Goal: Task Accomplishment & Management: Use online tool/utility

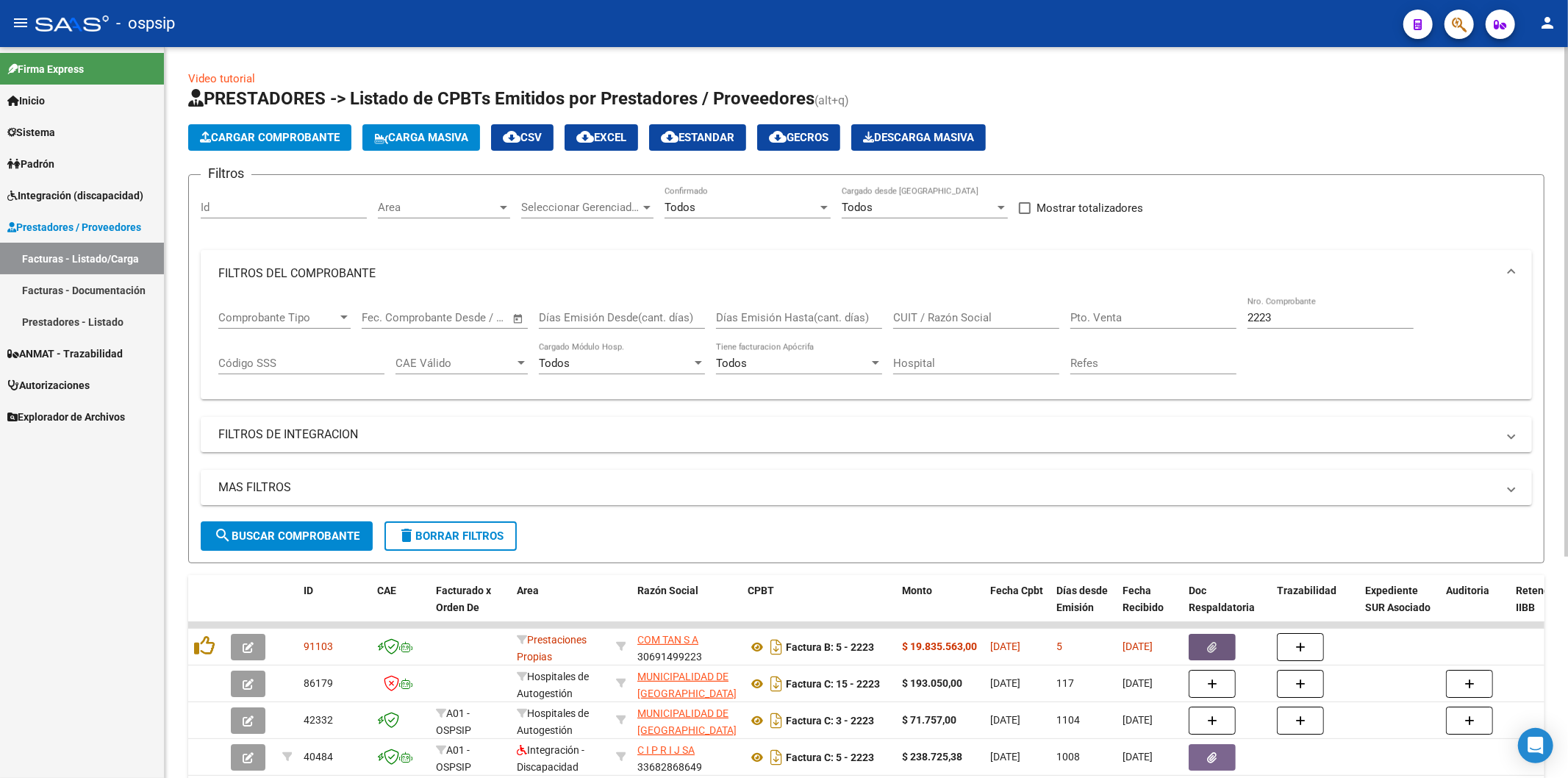
scroll to position [82, 0]
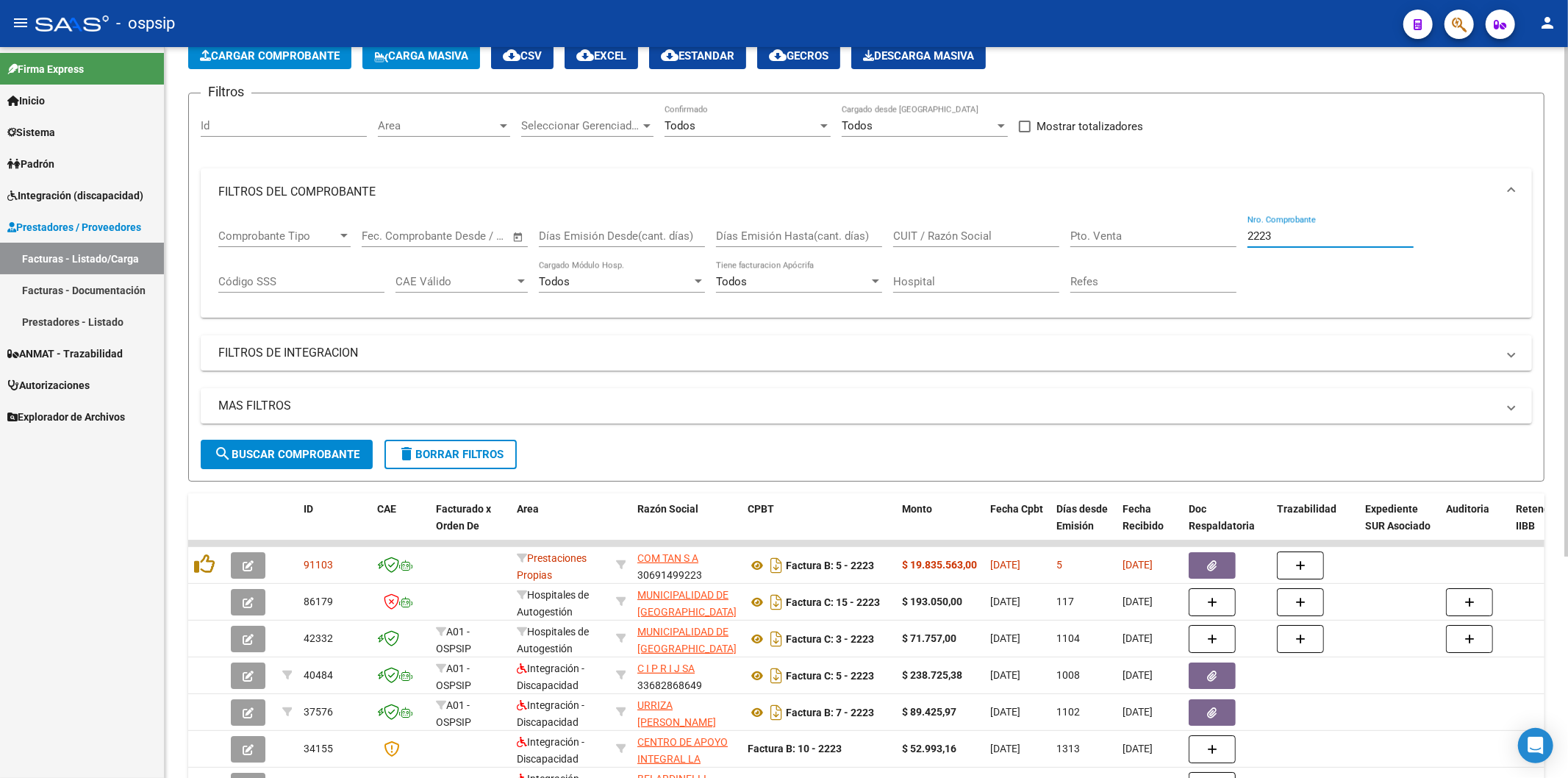
click at [1298, 237] on input "2223" at bounding box center [1330, 236] width 166 height 13
type input "2"
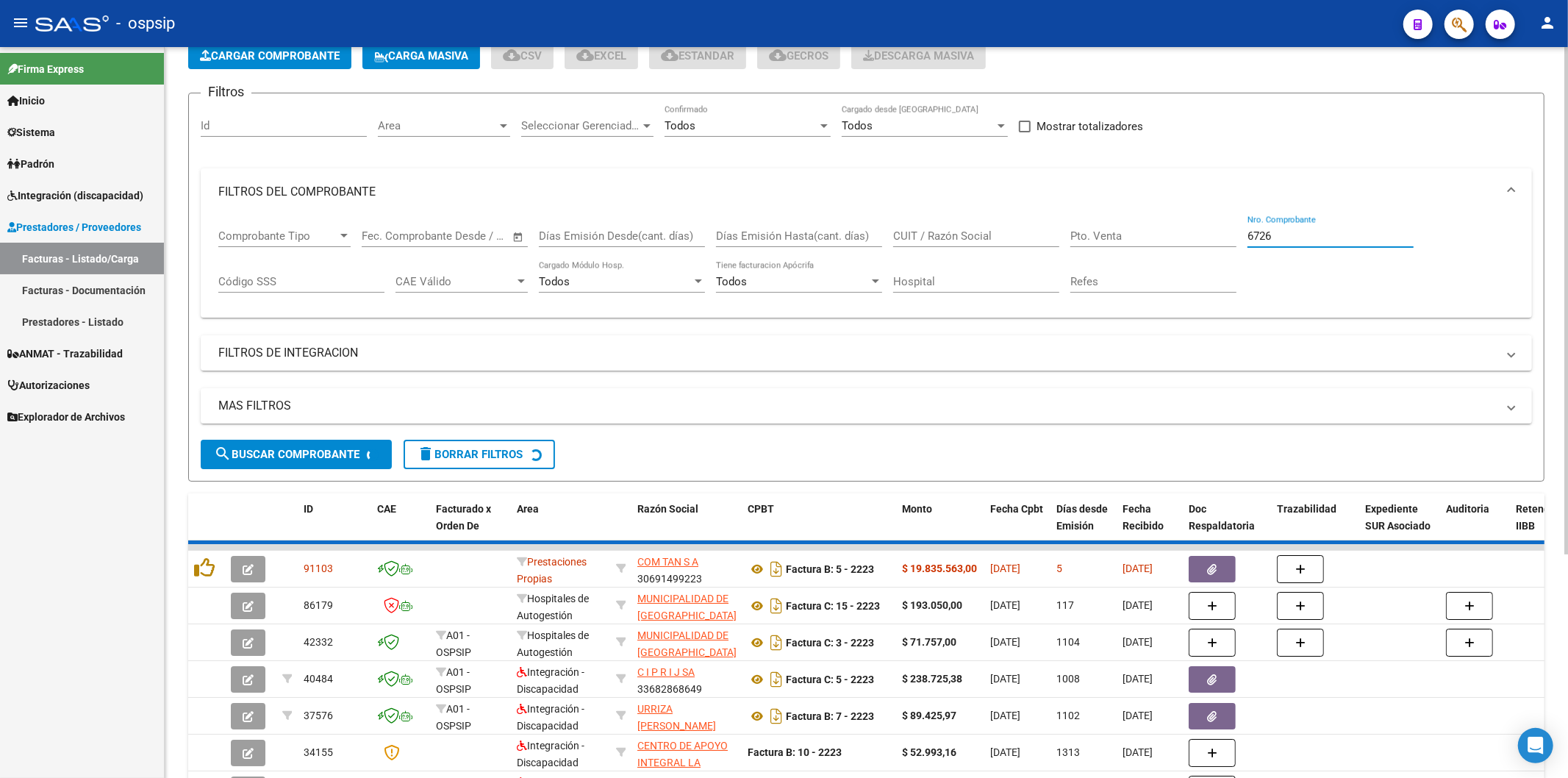
scroll to position [25, 0]
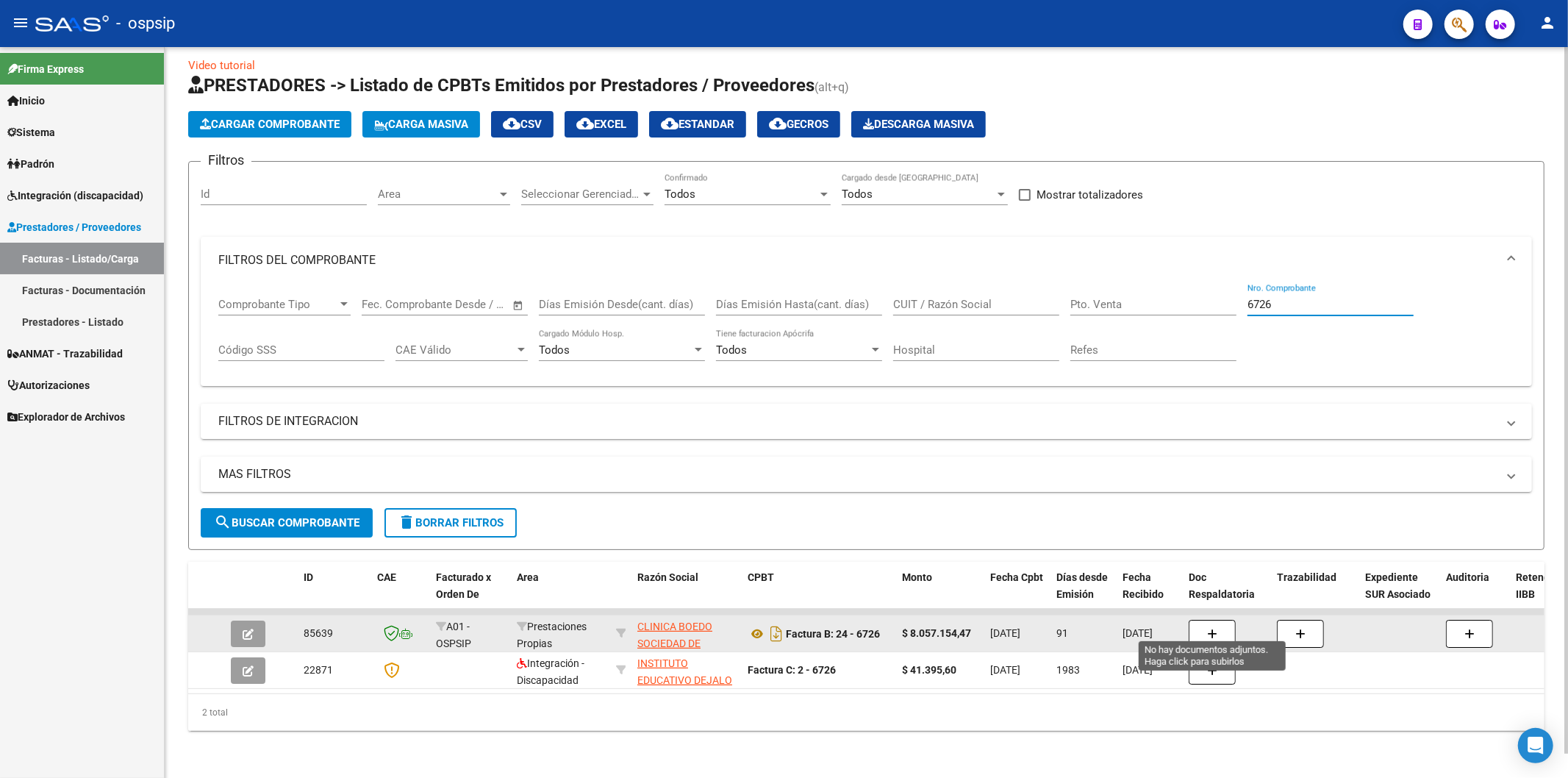
type input "6726"
click at [1224, 625] on button "button" at bounding box center [1212, 634] width 47 height 28
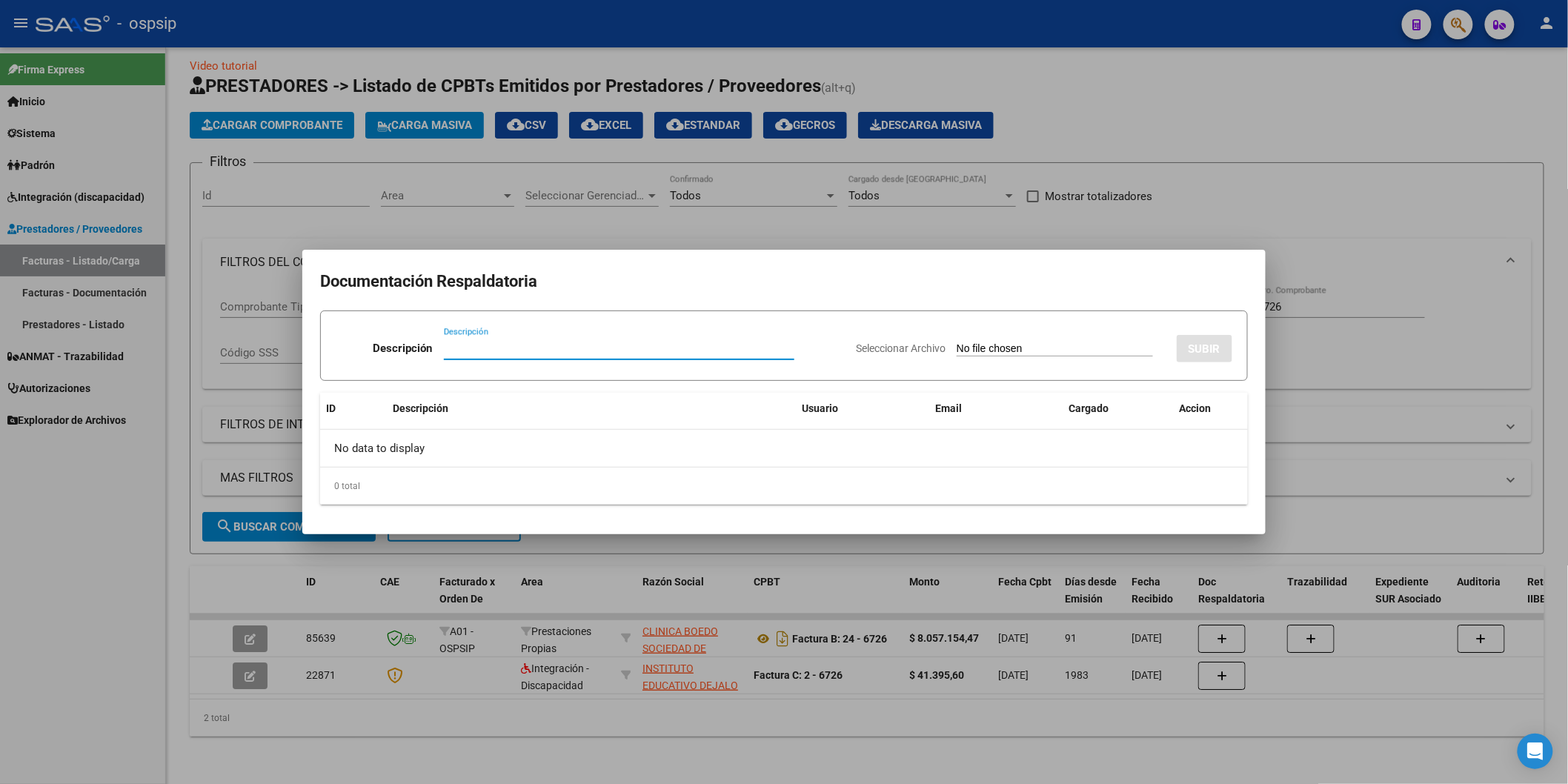
click at [567, 349] on input "Descripción" at bounding box center [619, 348] width 350 height 13
type input "n"
type input "N/C"
click at [977, 349] on input "Seleccionar Archivo" at bounding box center [1055, 349] width 197 height 14
type input "C:\fakepath\Nota de CréditoB002800002737.pdf"
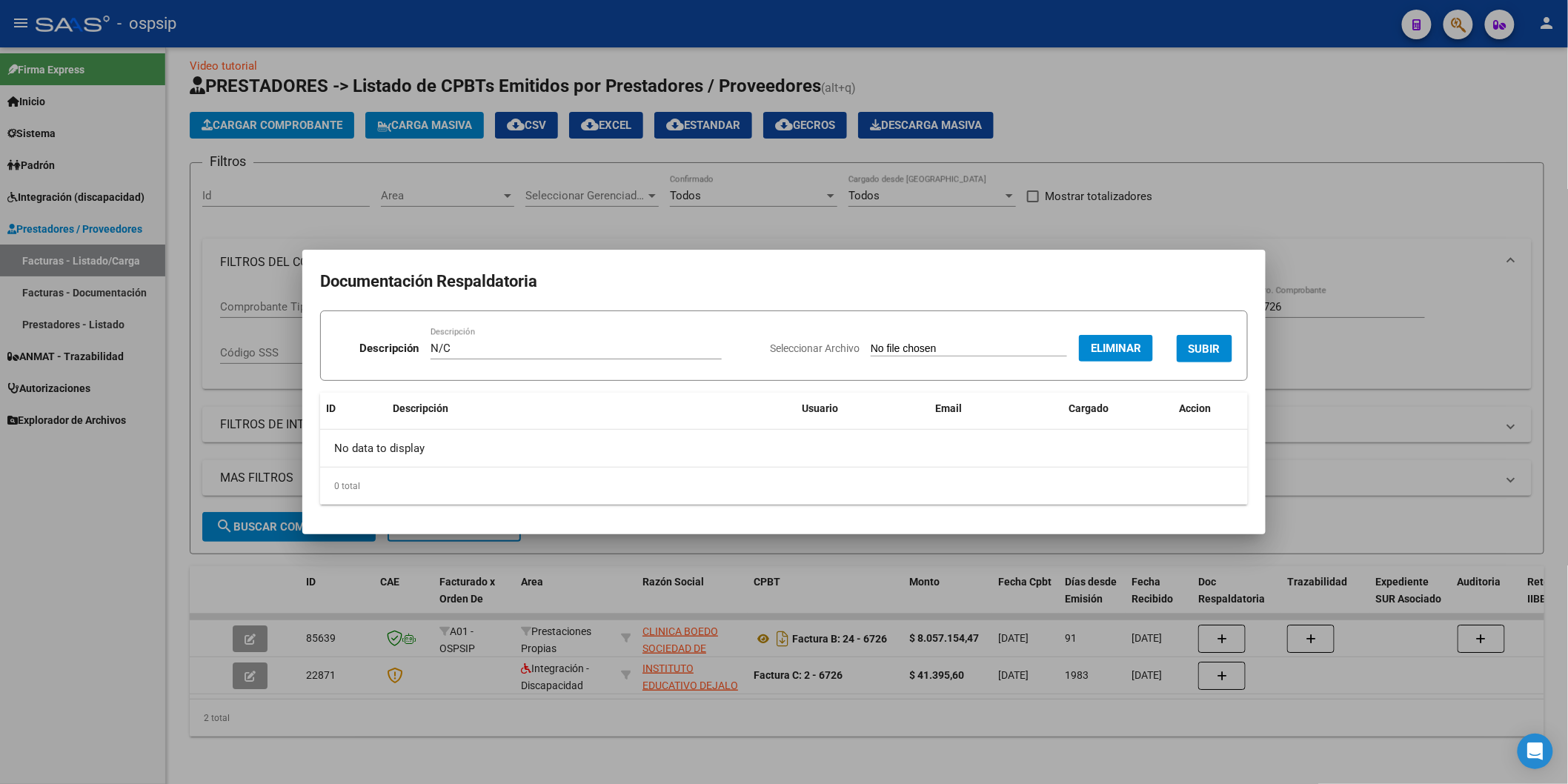
click at [1201, 350] on span "SUBIR" at bounding box center [1204, 349] width 32 height 13
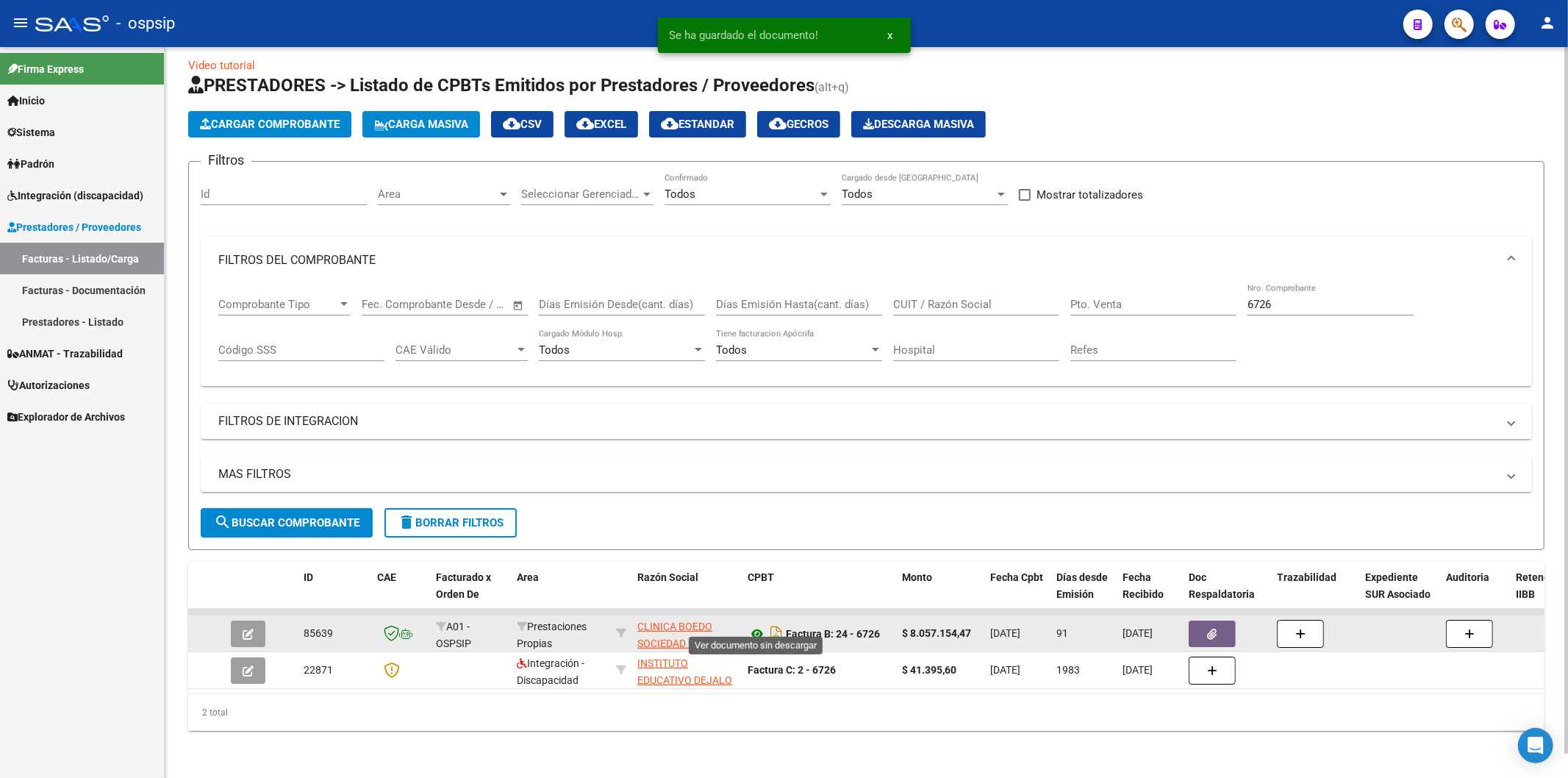
click at [756, 625] on icon at bounding box center [757, 633] width 19 height 17
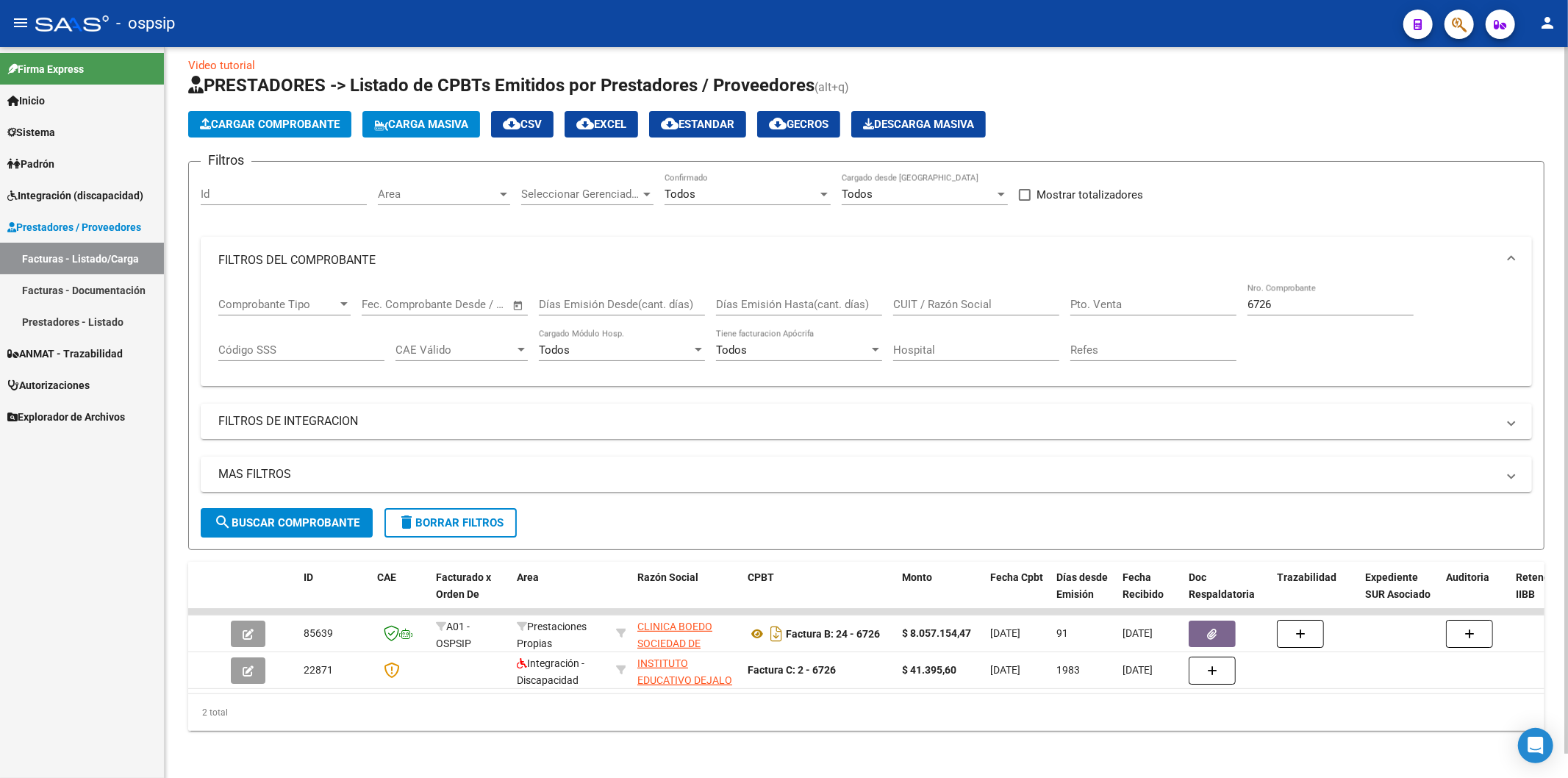
click at [1312, 297] on input "6726" at bounding box center [1330, 304] width 166 height 13
type input "6"
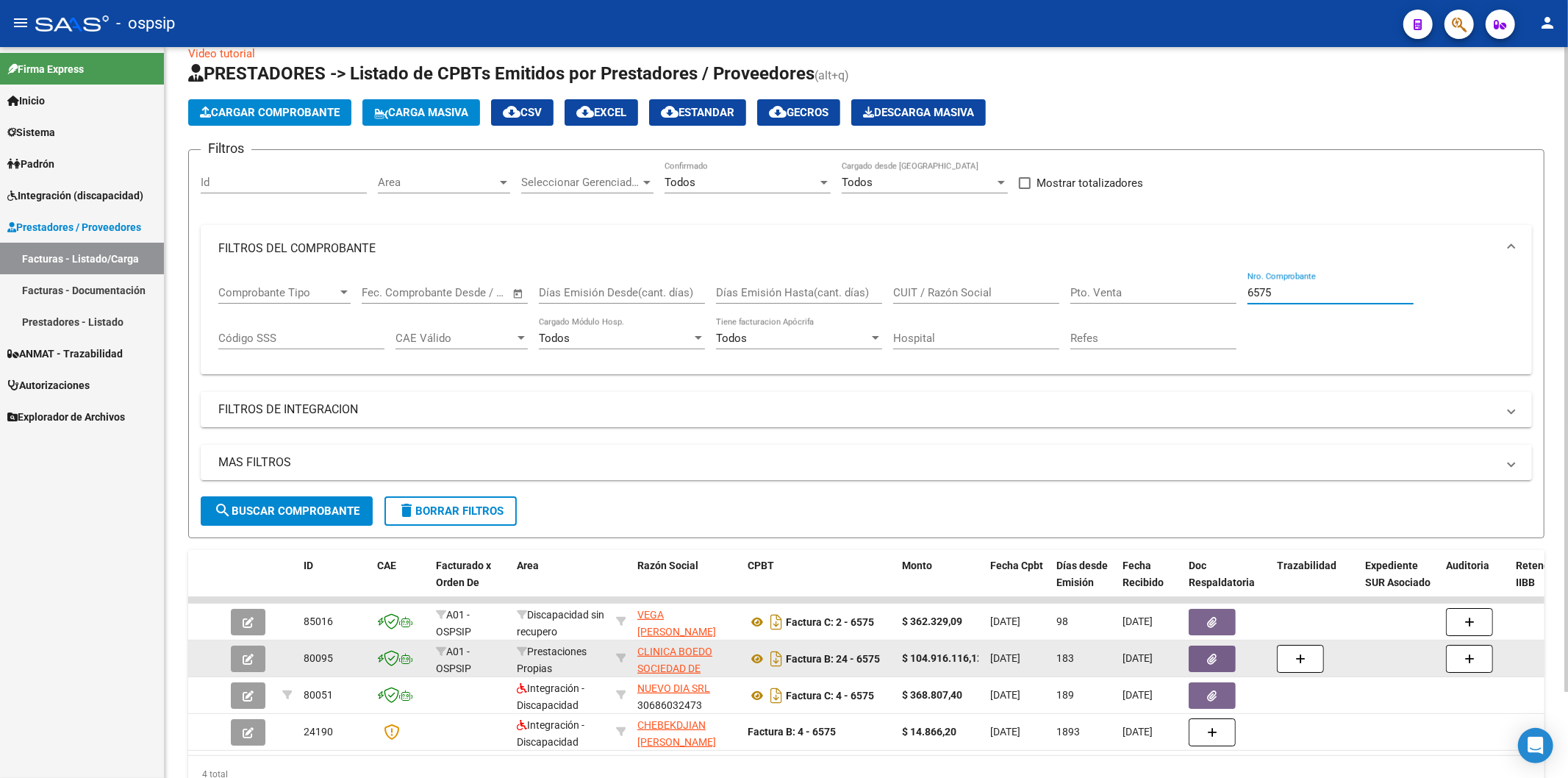
type input "6575"
click at [1206, 654] on button "button" at bounding box center [1212, 659] width 47 height 27
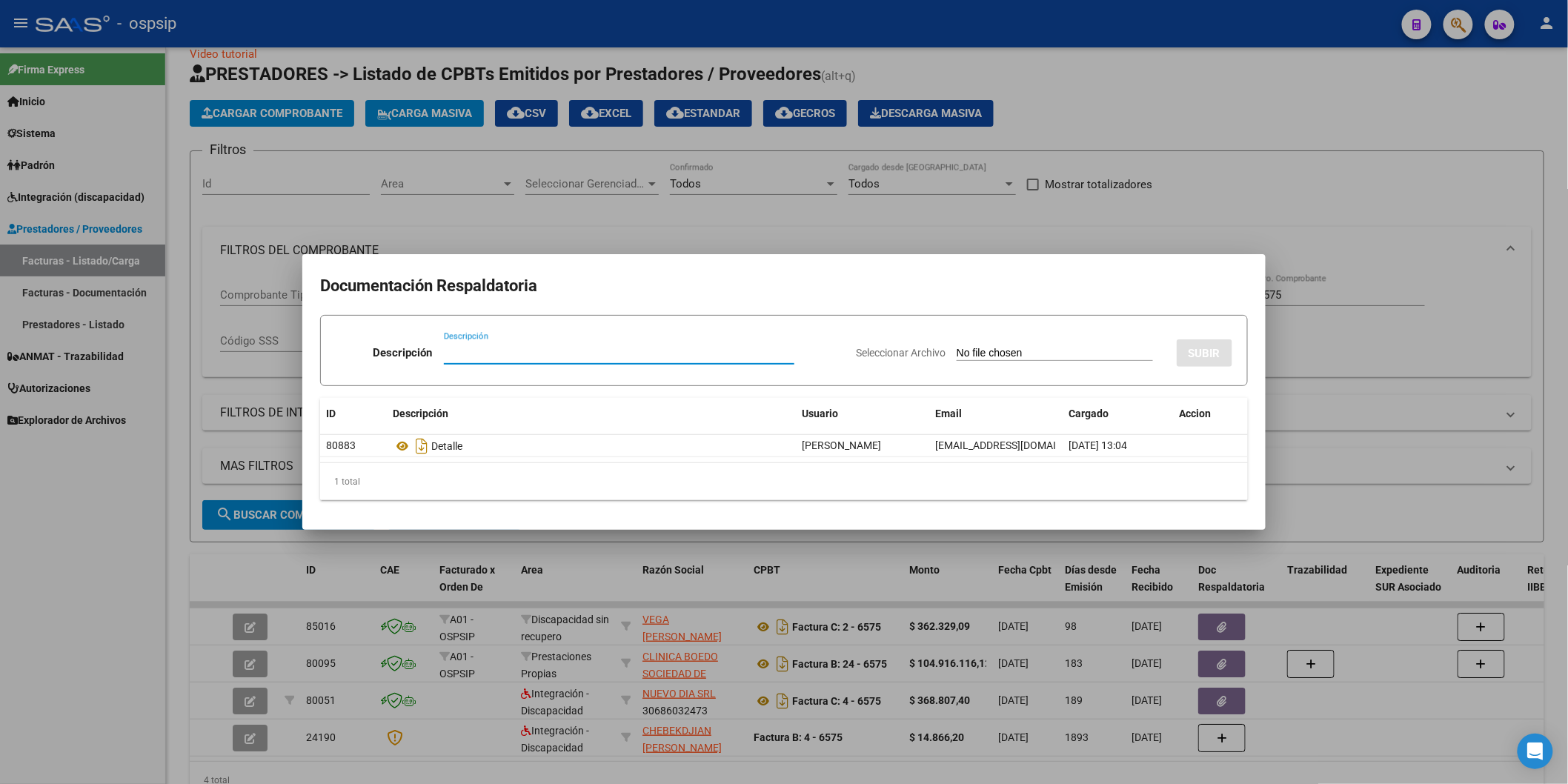
click at [506, 351] on input "Descripción" at bounding box center [619, 353] width 350 height 13
click at [1011, 356] on input "Seleccionar Archivo" at bounding box center [1055, 353] width 197 height 14
type input "C:\fakepath\Nota de CréditoB002800002680 (1).pdf"
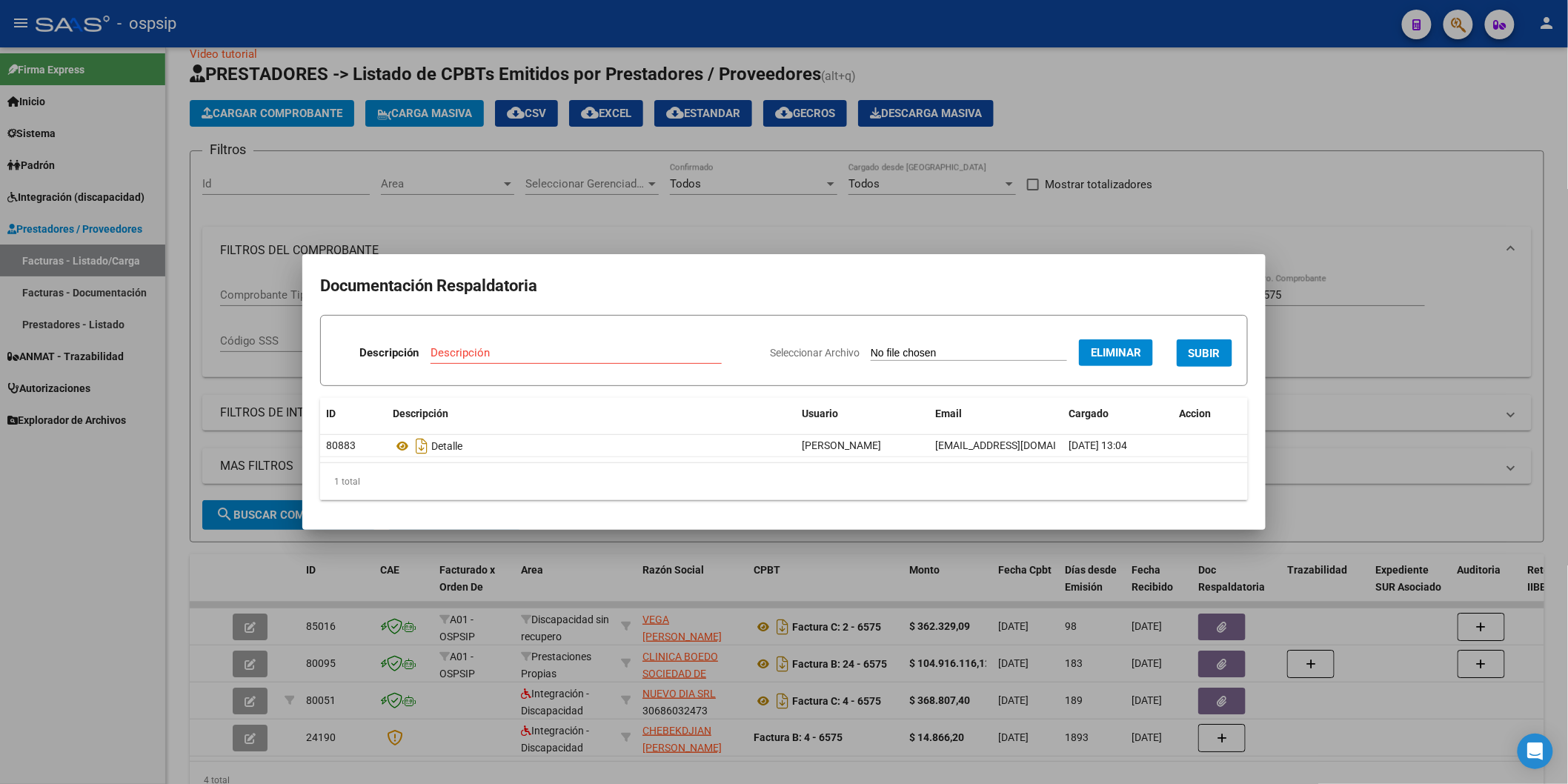
click at [632, 357] on input "Descripción" at bounding box center [576, 353] width 291 height 13
type input "n/c"
click at [1215, 350] on span "SUBIR" at bounding box center [1204, 353] width 32 height 13
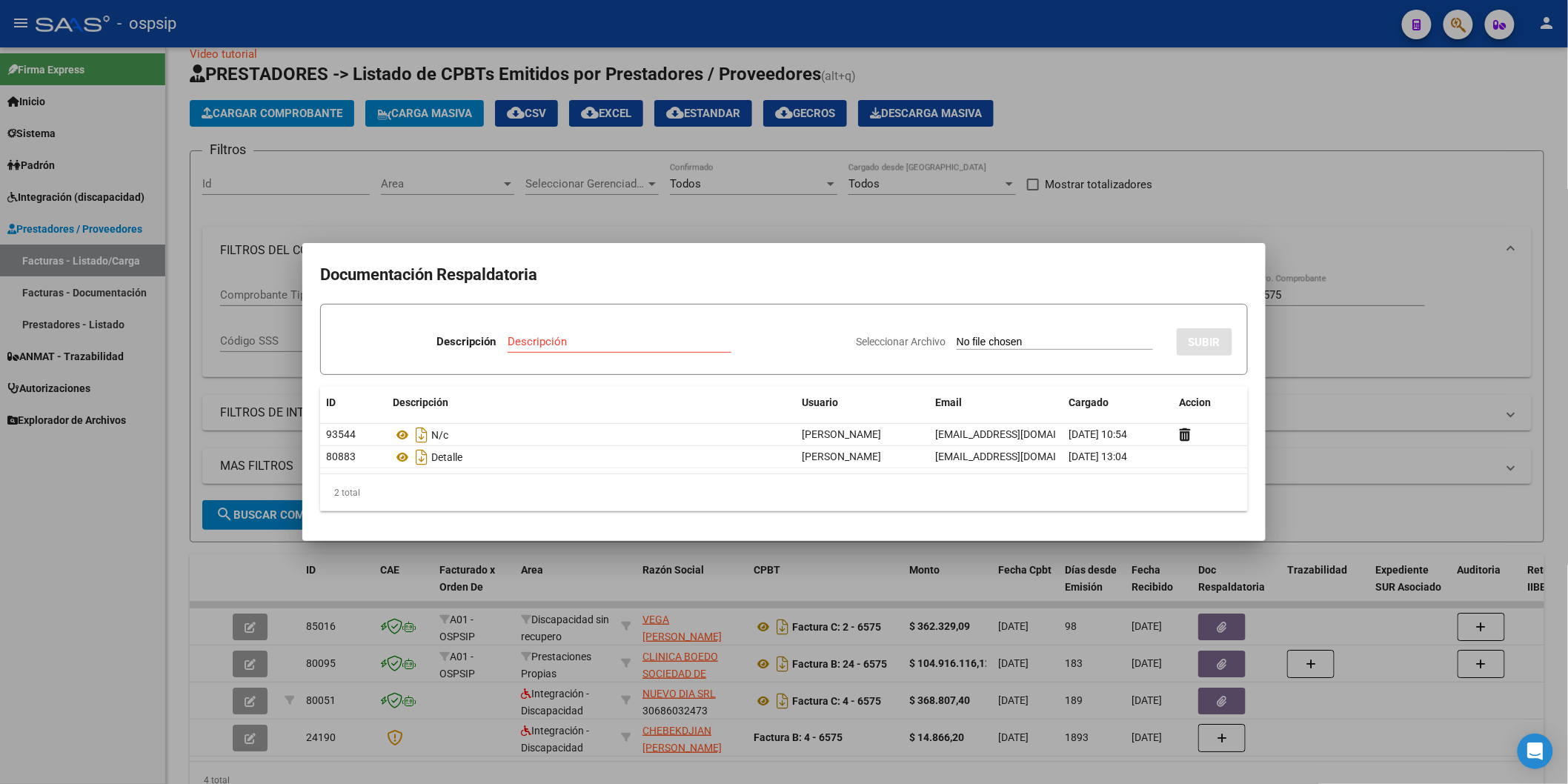
click at [907, 277] on h2 "Documentación Respaldatoria" at bounding box center [784, 275] width 928 height 29
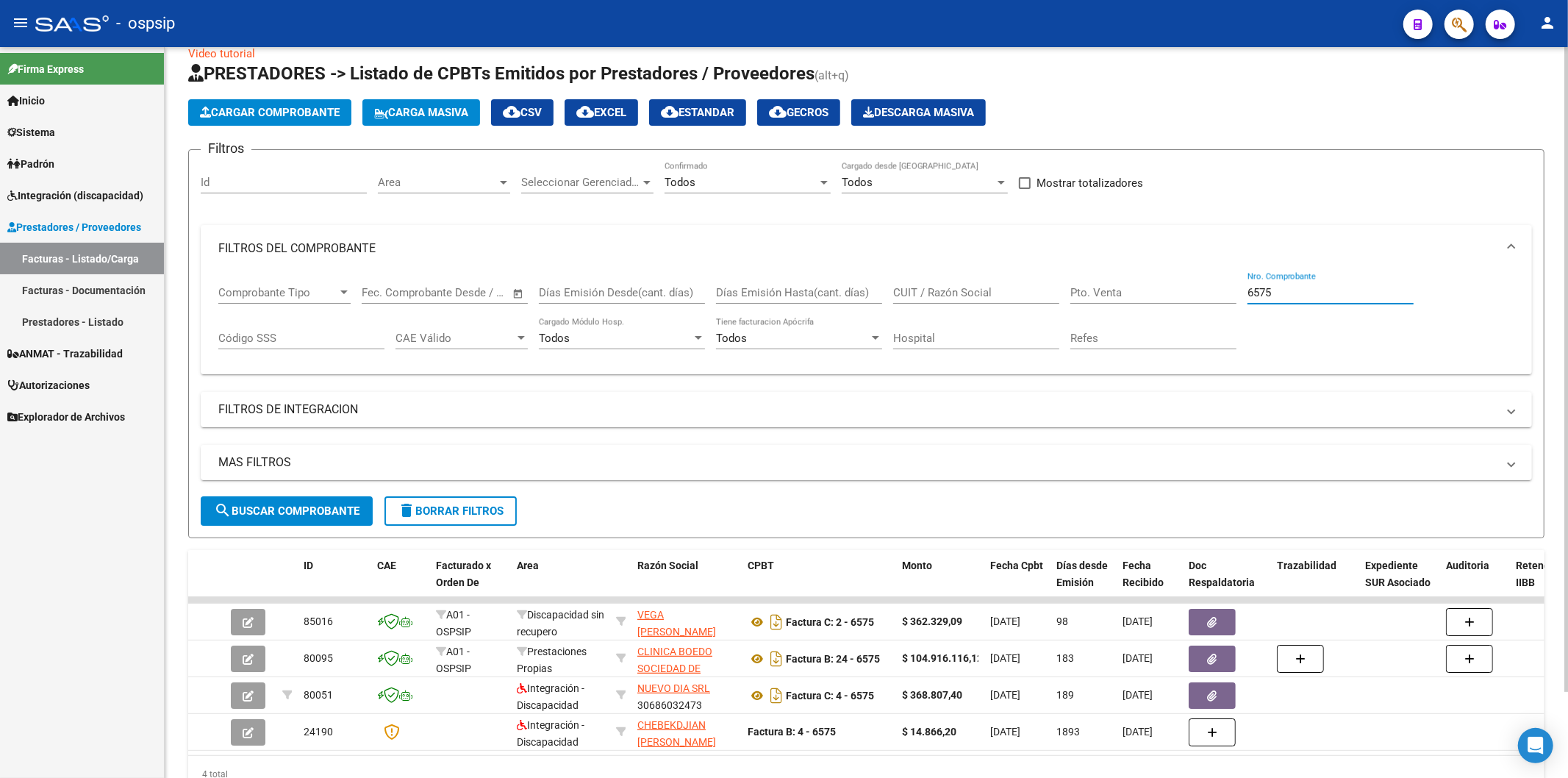
click at [1316, 289] on input "6575" at bounding box center [1330, 292] width 166 height 13
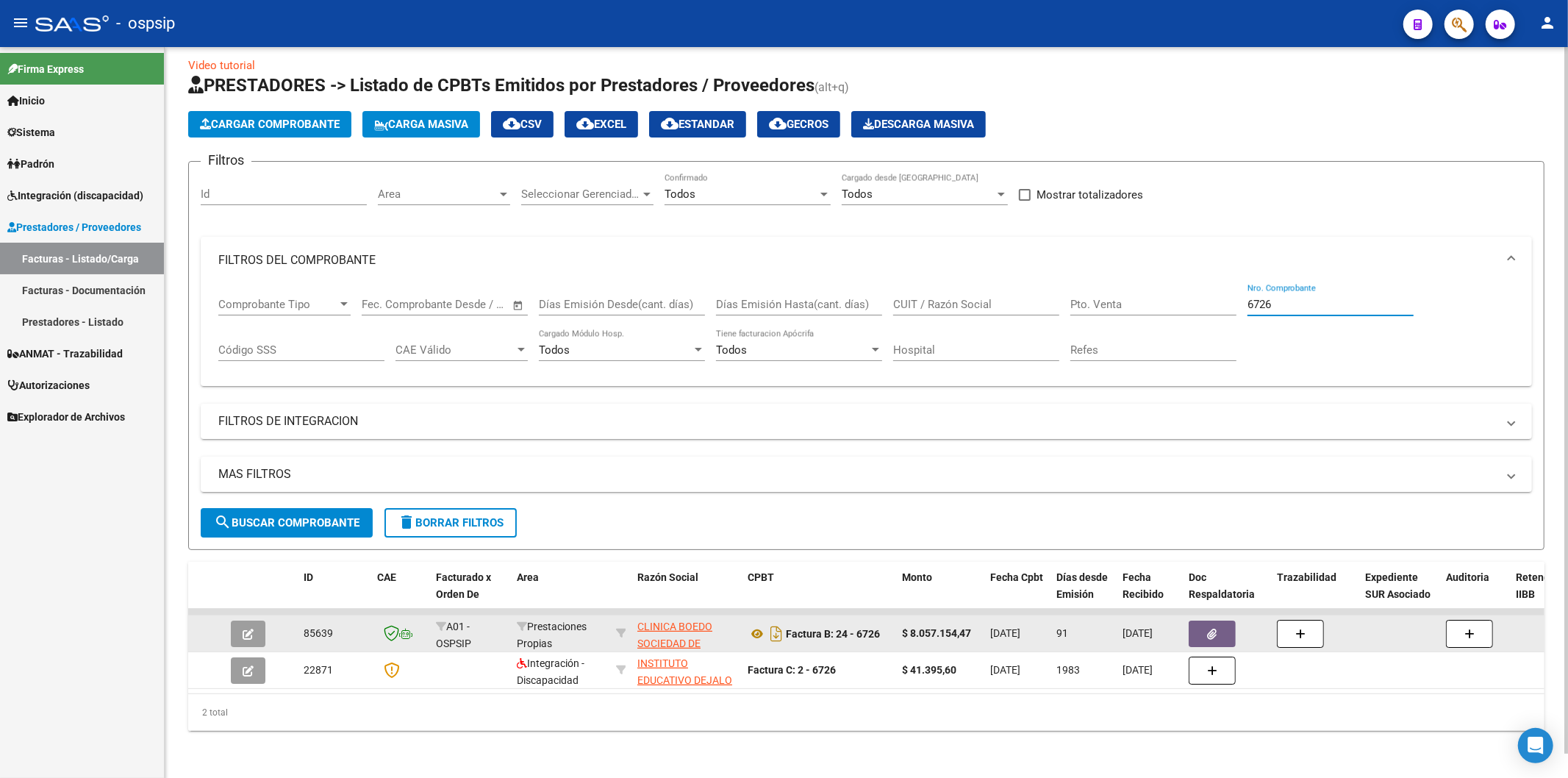
type input "6726"
click at [1222, 621] on button "button" at bounding box center [1212, 634] width 47 height 27
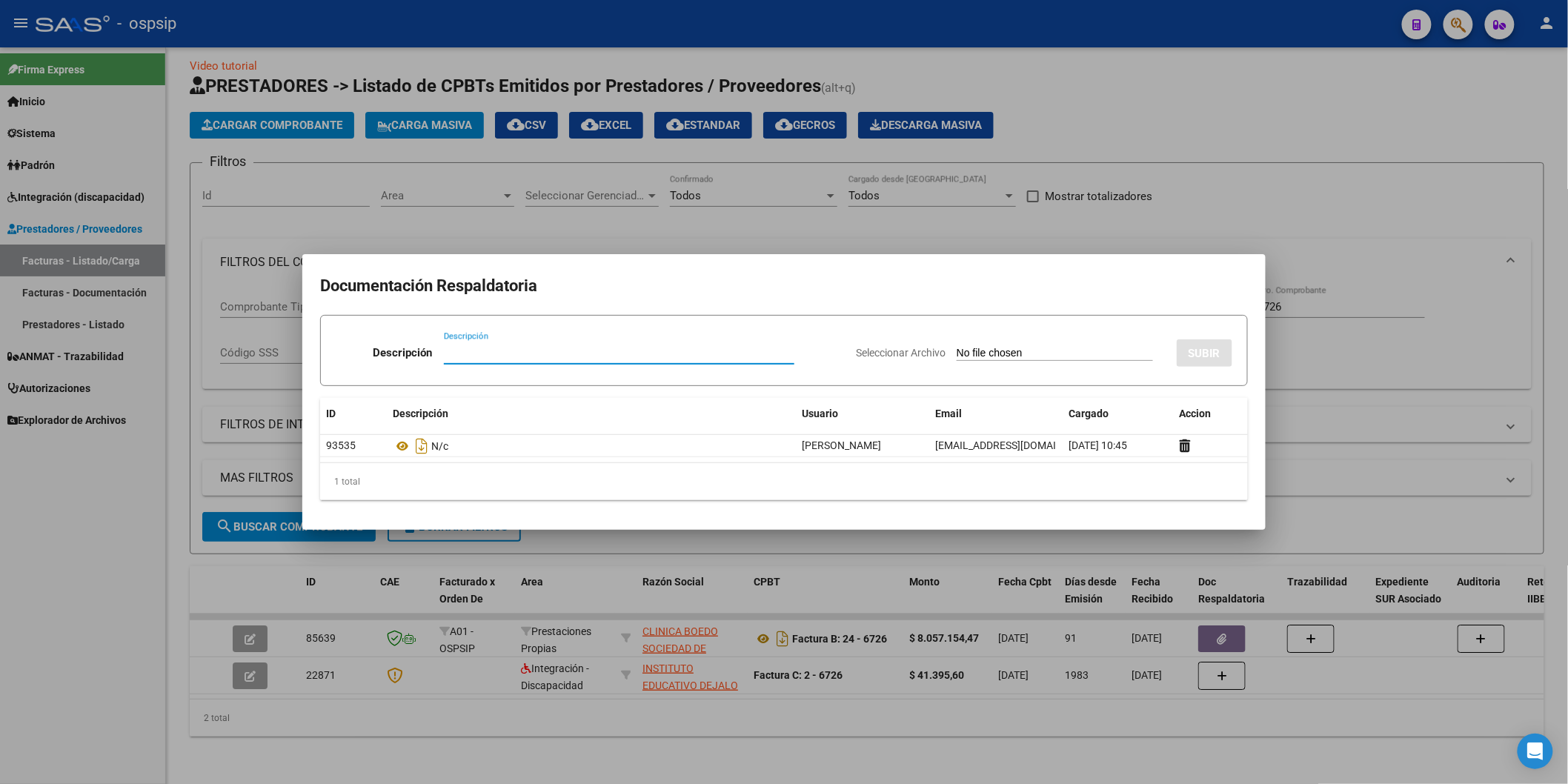
click at [565, 349] on input "Descripción" at bounding box center [619, 353] width 350 height 13
type input "n/c"
click at [957, 347] on input "Seleccionar Archivo" at bounding box center [1055, 353] width 197 height 14
type input "C:\fakepath\Nota de CréditoB002800002738.pdf"
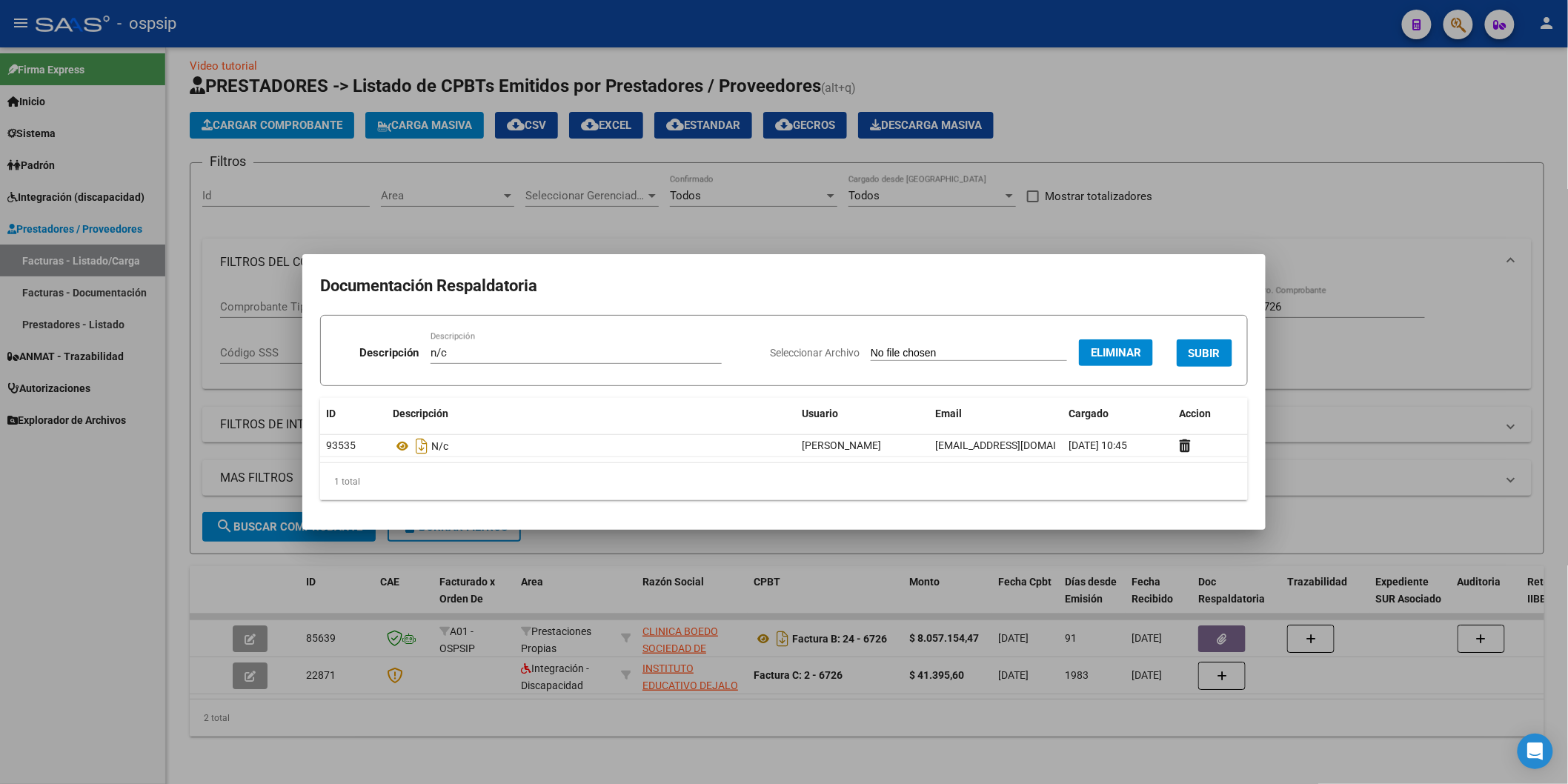
click at [1206, 348] on span "SUBIR" at bounding box center [1204, 353] width 32 height 13
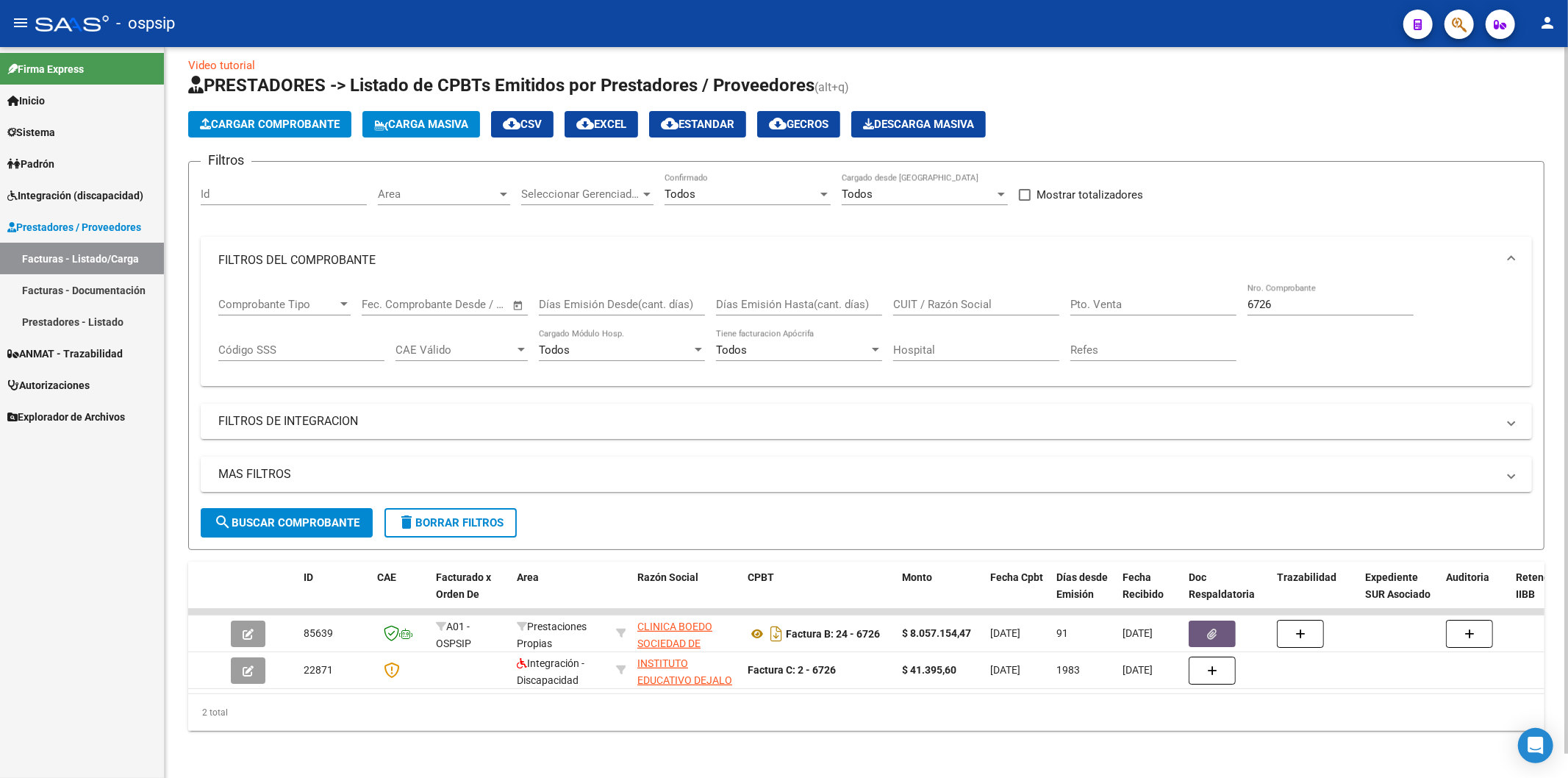
click at [1339, 297] on input "6726" at bounding box center [1330, 304] width 166 height 13
type input "6"
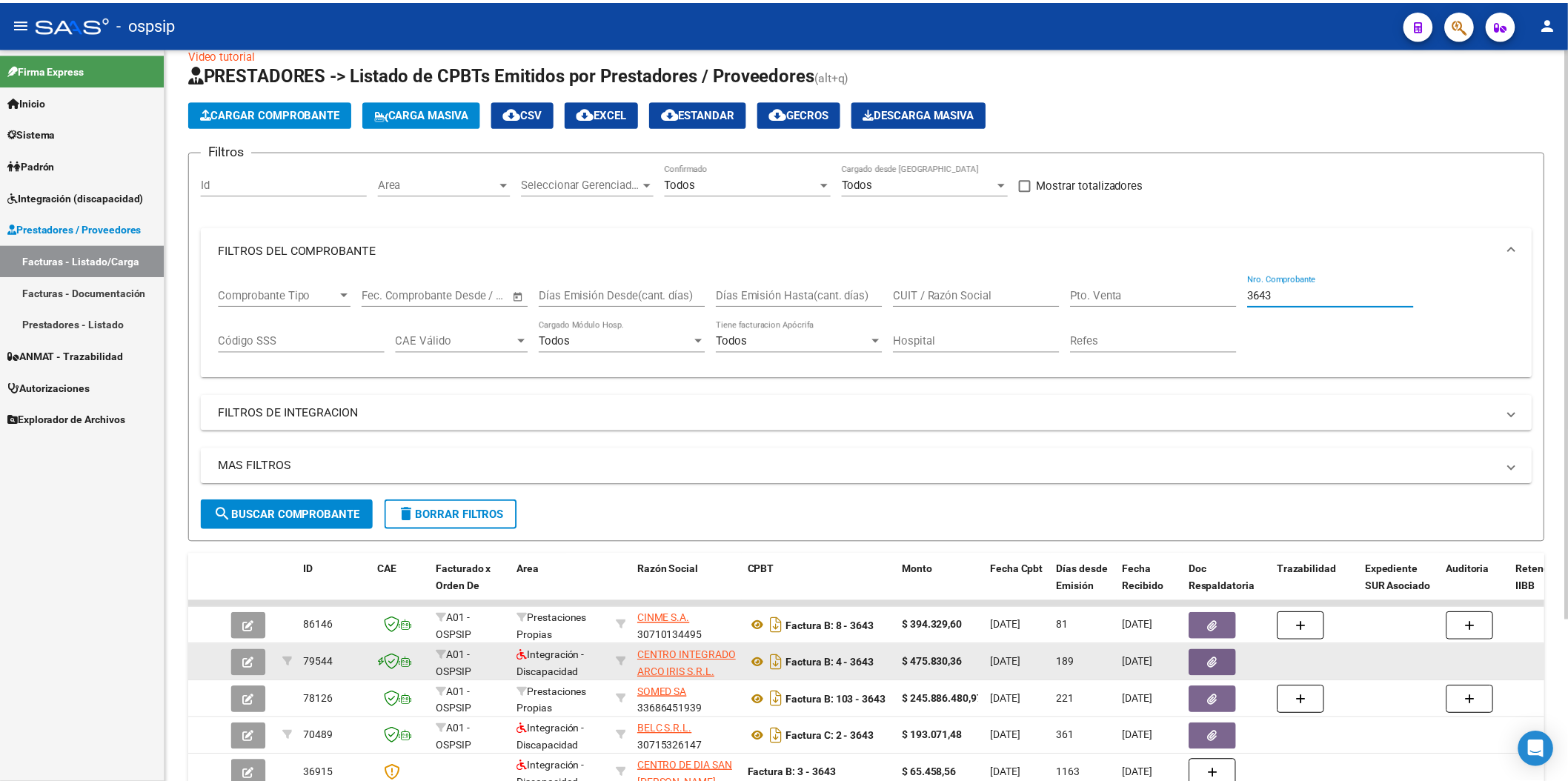
scroll to position [190, 0]
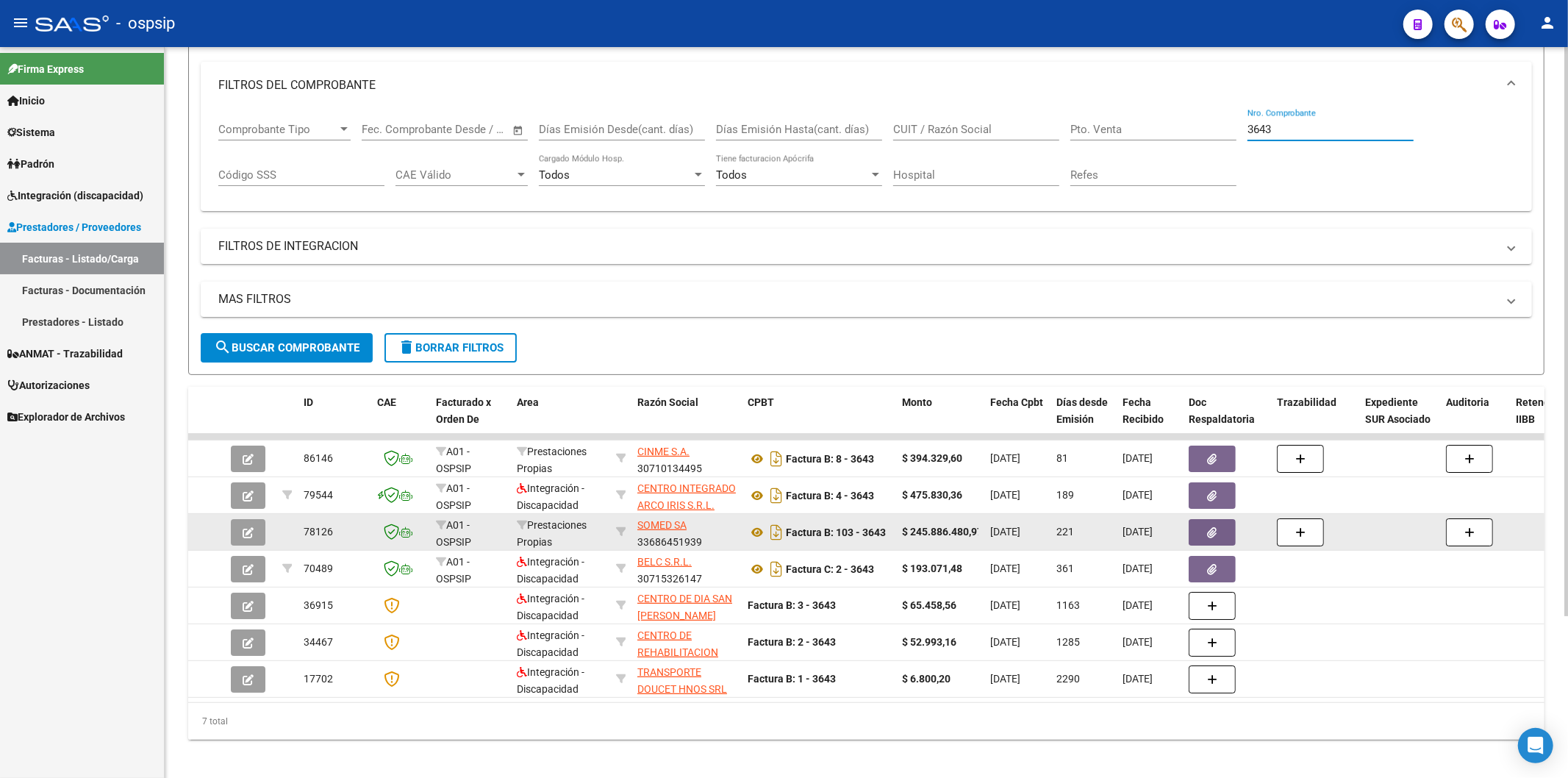
type input "3643"
click at [1218, 526] on button "button" at bounding box center [1212, 532] width 47 height 27
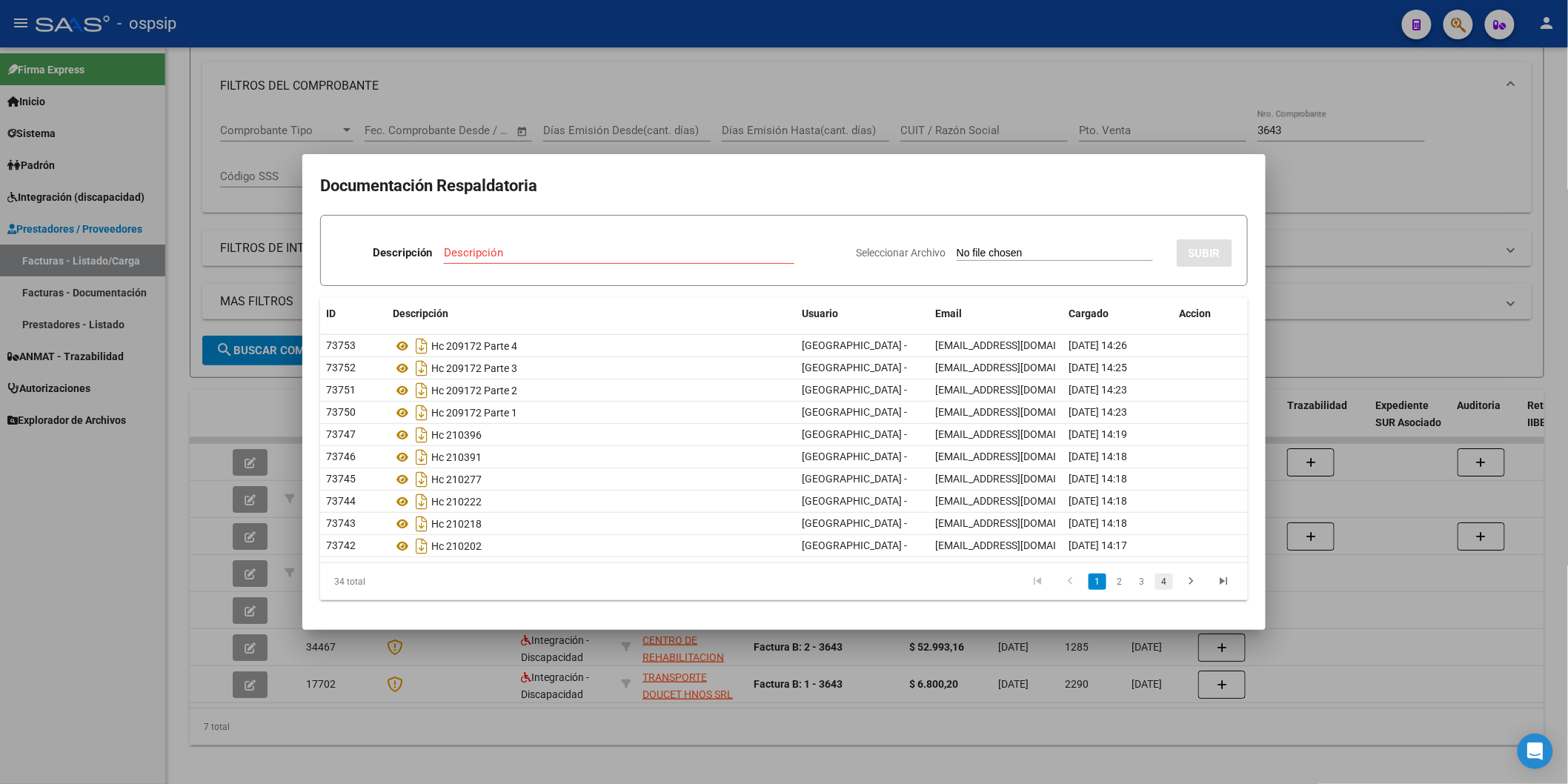
click at [1165, 581] on link "4" at bounding box center [1164, 581] width 18 height 16
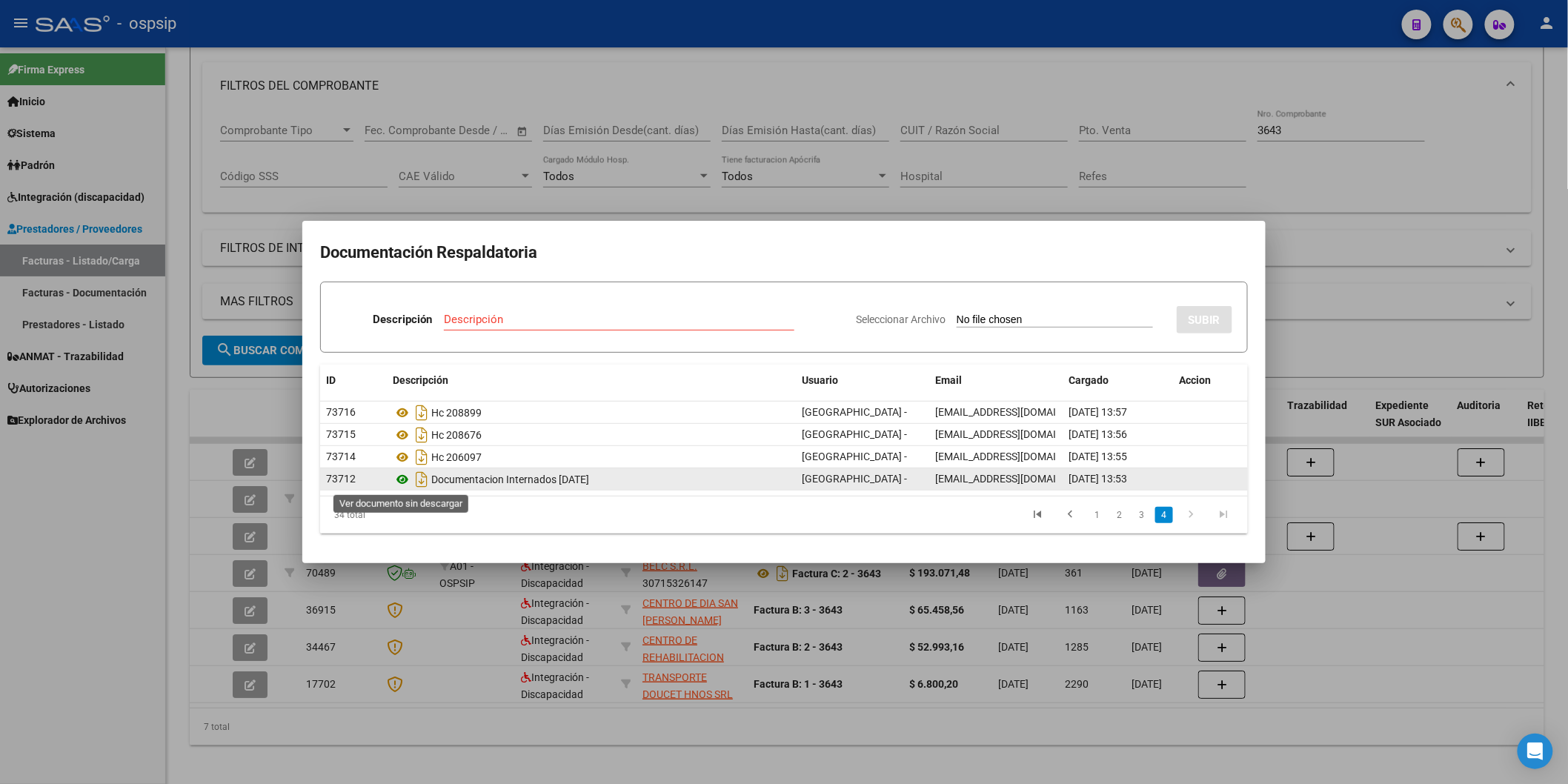
click at [397, 482] on icon at bounding box center [402, 478] width 19 height 18
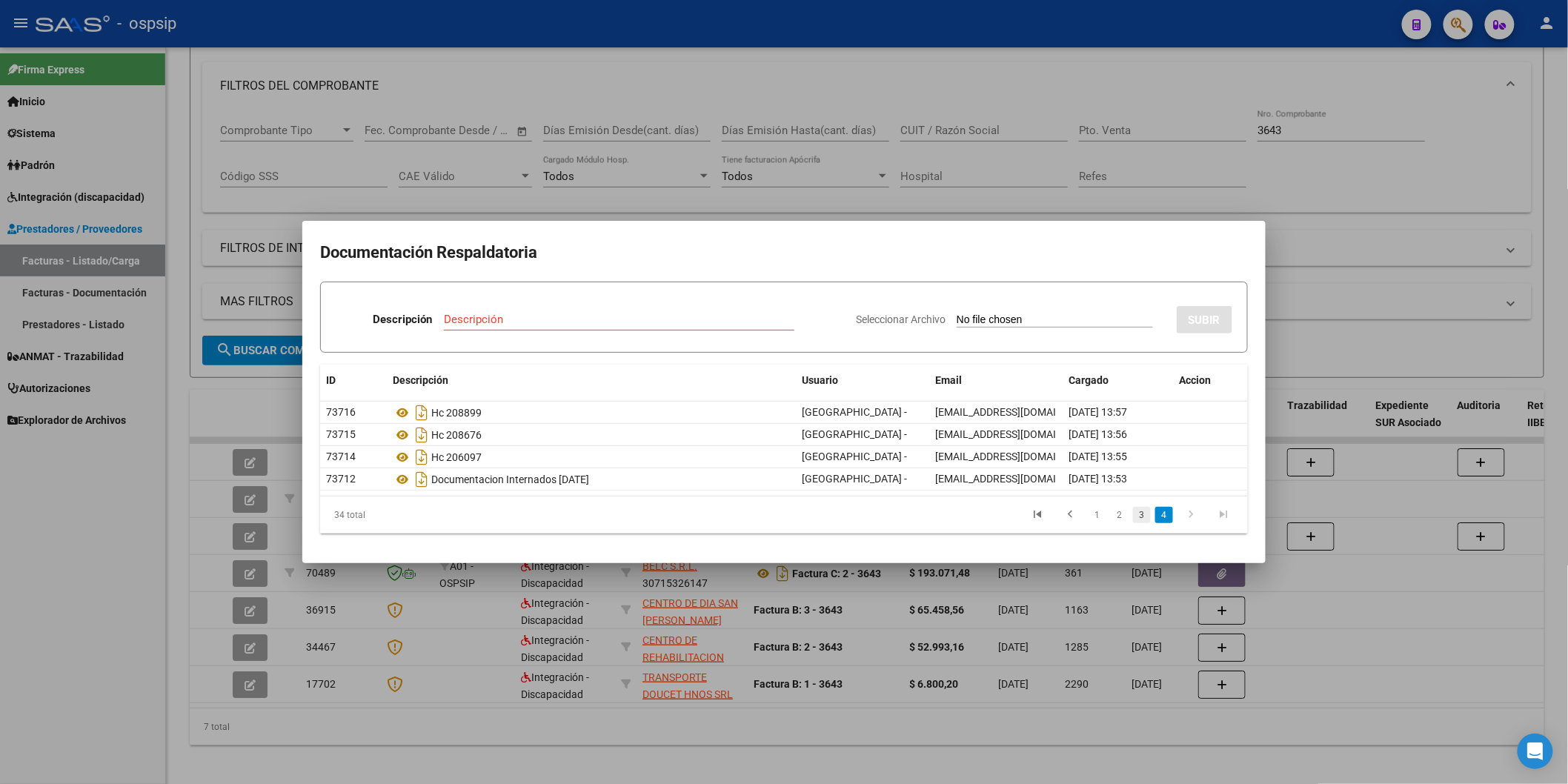
click at [1136, 513] on link "3" at bounding box center [1141, 515] width 18 height 16
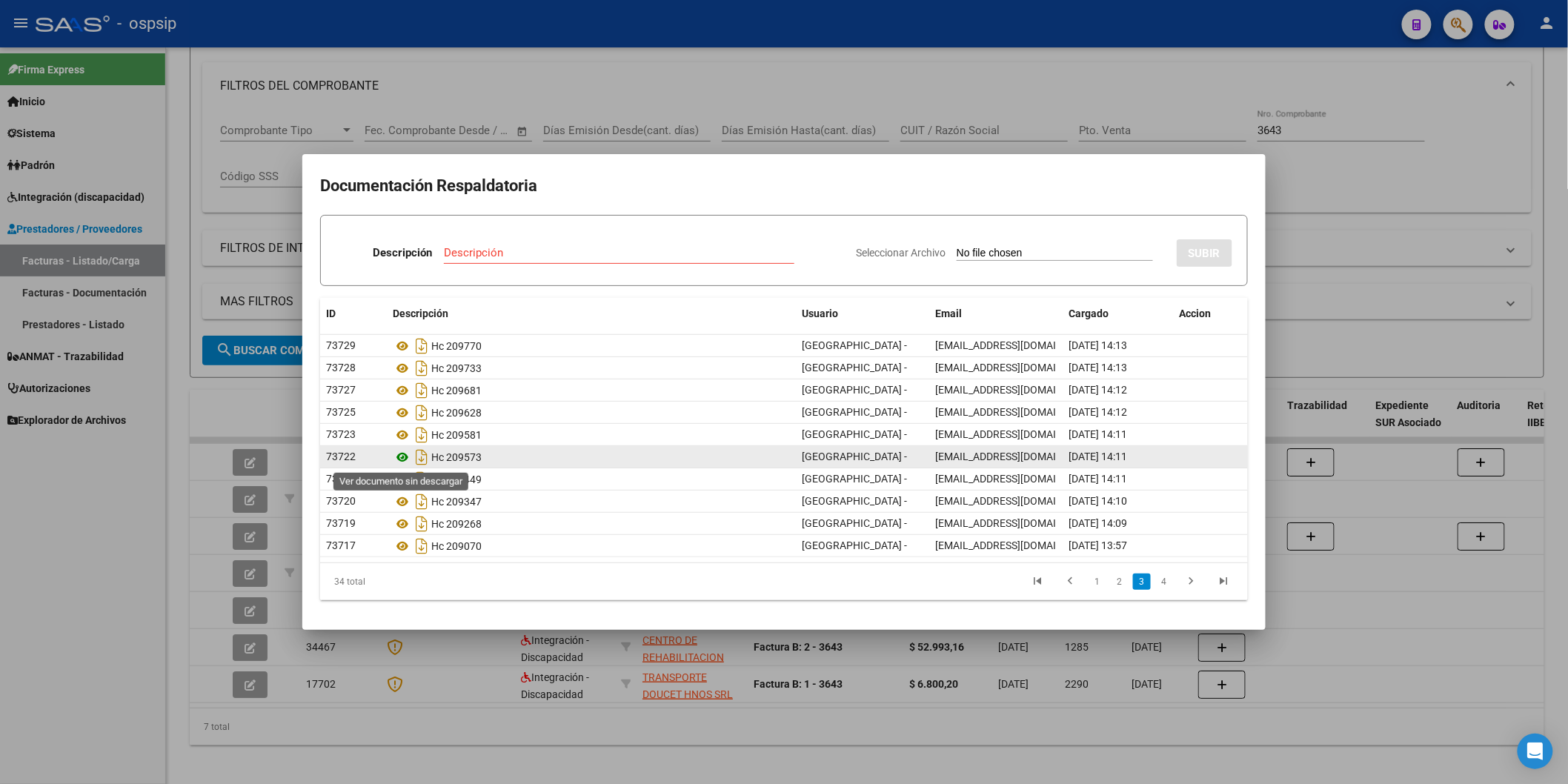
click at [401, 460] on icon at bounding box center [402, 457] width 19 height 18
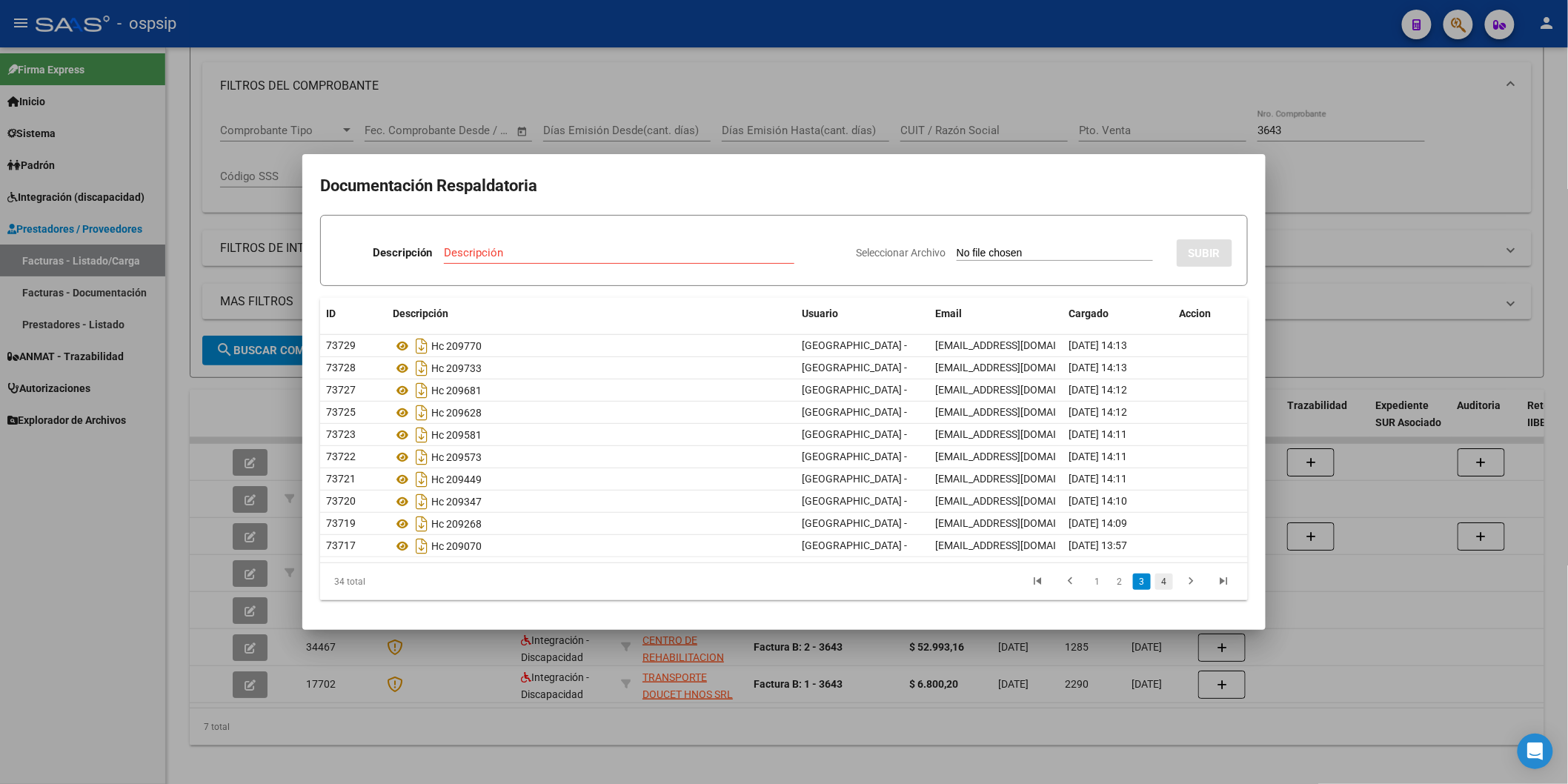
click at [1168, 578] on link "4" at bounding box center [1164, 581] width 18 height 16
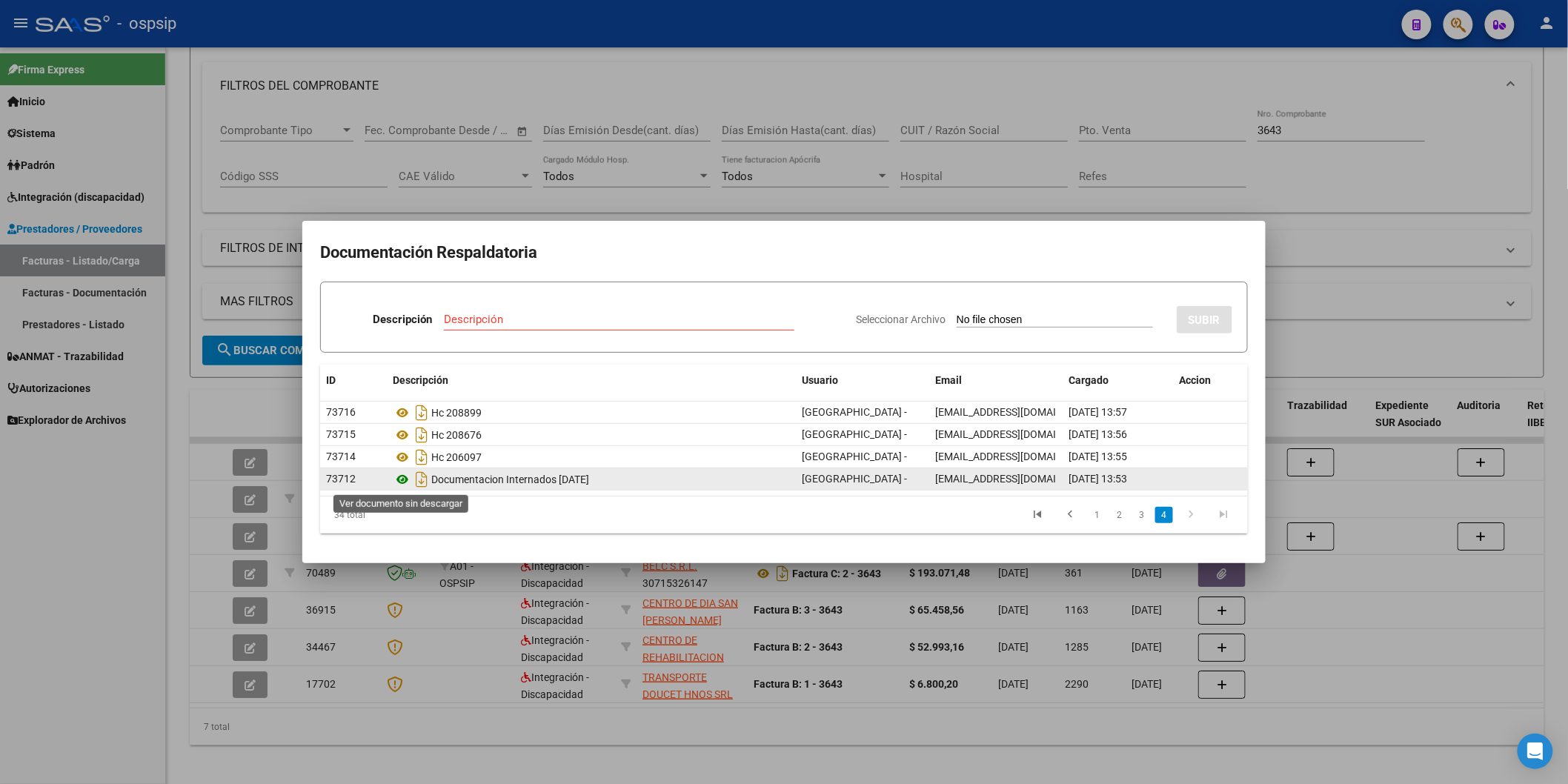
click at [401, 478] on icon at bounding box center [402, 478] width 19 height 18
